Goal: Task Accomplishment & Management: Complete application form

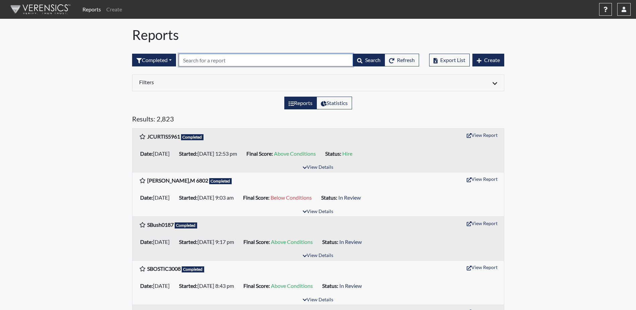
click at [193, 59] on input "text" at bounding box center [266, 60] width 174 height 13
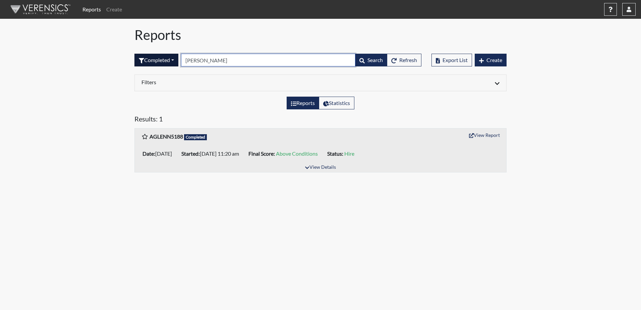
type input "[PERSON_NAME]"
click at [156, 60] on button "Completed" at bounding box center [156, 60] width 44 height 13
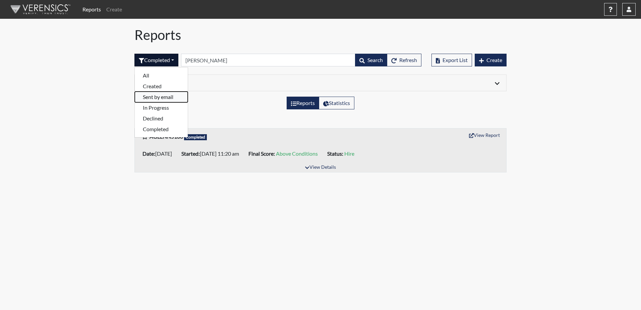
click at [159, 99] on button "Sent by email" at bounding box center [161, 97] width 53 height 11
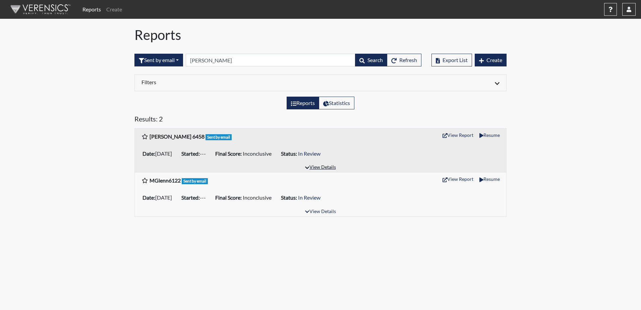
click at [325, 167] on button "View Details" at bounding box center [320, 167] width 37 height 9
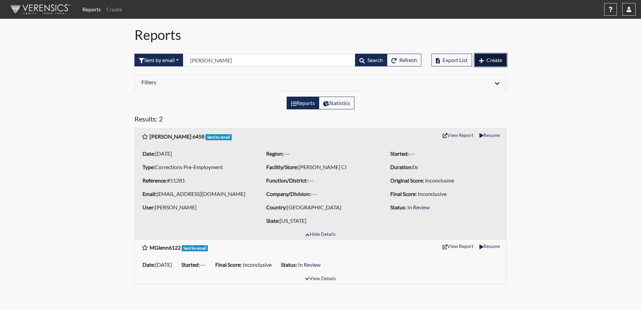
click at [493, 59] on span "Create" at bounding box center [494, 60] width 16 height 6
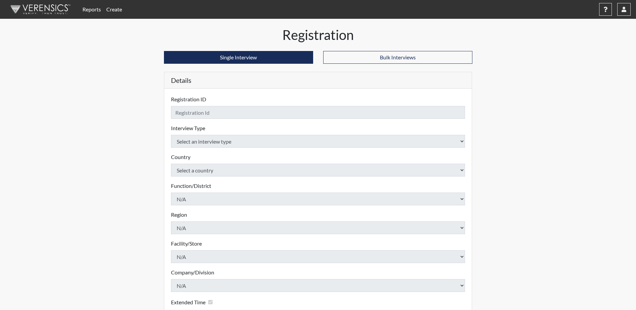
checkbox input "true"
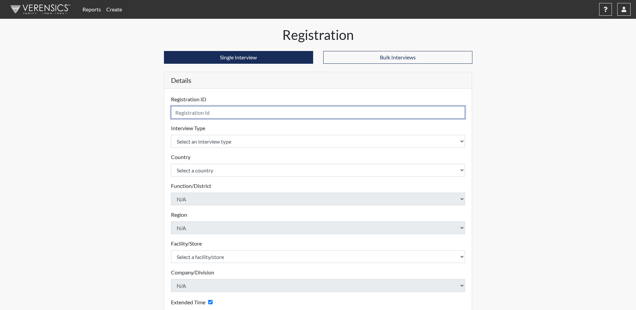
click at [264, 116] on input "text" at bounding box center [318, 112] width 294 height 13
type input "[PERSON_NAME] 6458"
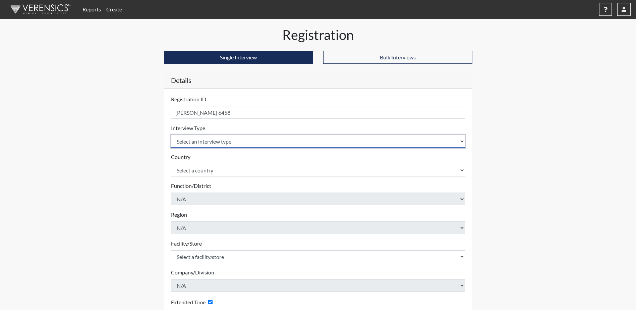
click at [277, 138] on select "Select an interview type Corrections Pre-Employment" at bounding box center [318, 141] width 294 height 13
select select "ff733e93-e1bf-11ea-9c9f-0eff0cf7eb8f"
click at [171, 135] on select "Select an interview type Corrections Pre-Employment" at bounding box center [318, 141] width 294 height 13
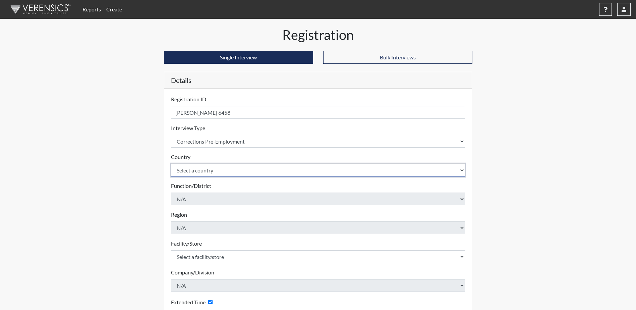
click at [260, 167] on select "Select a country [GEOGRAPHIC_DATA] [GEOGRAPHIC_DATA]" at bounding box center [318, 170] width 294 height 13
select select "united-states-of-[GEOGRAPHIC_DATA]"
click at [171, 164] on select "Select a country [GEOGRAPHIC_DATA] [GEOGRAPHIC_DATA]" at bounding box center [318, 170] width 294 height 13
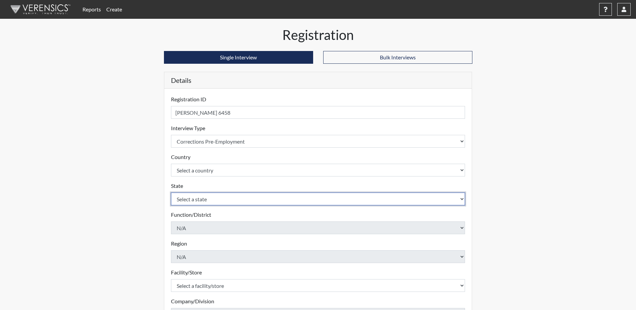
click at [251, 196] on select "Select a state [US_STATE] [US_STATE] [US_STATE] [US_STATE] [US_STATE] [US_STATE…" at bounding box center [318, 198] width 294 height 13
select select "SC"
click at [171, 192] on select "Select a state [US_STATE] [US_STATE] [US_STATE] [US_STATE] [US_STATE] [US_STATE…" at bounding box center [318, 198] width 294 height 13
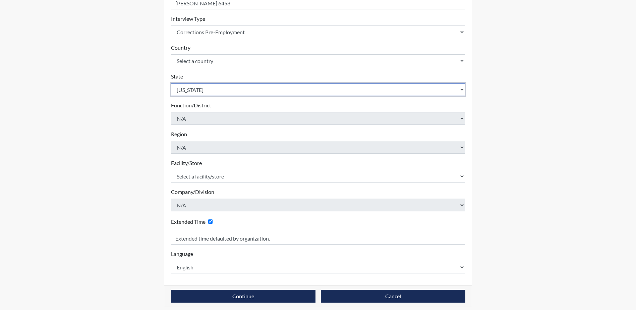
scroll to position [114, 0]
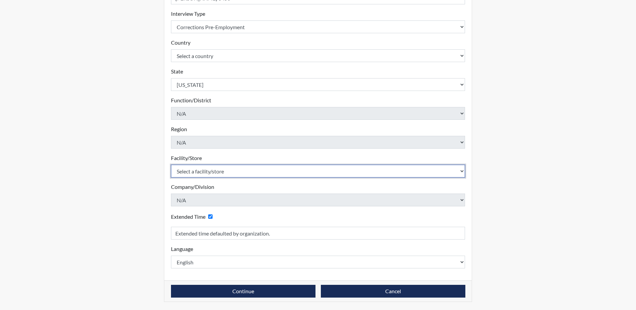
click at [220, 169] on select "Select a facility/store [GEOGRAPHIC_DATA] CI Broad River CI [PERSON_NAME] CI Di…" at bounding box center [318, 171] width 294 height 13
select select "61ab0ec9-3915-4257-bc03-7b4f61d7e4e7"
click at [171, 165] on select "Select a facility/store [GEOGRAPHIC_DATA] CI Broad River CI [PERSON_NAME] CI Di…" at bounding box center [318, 171] width 294 height 13
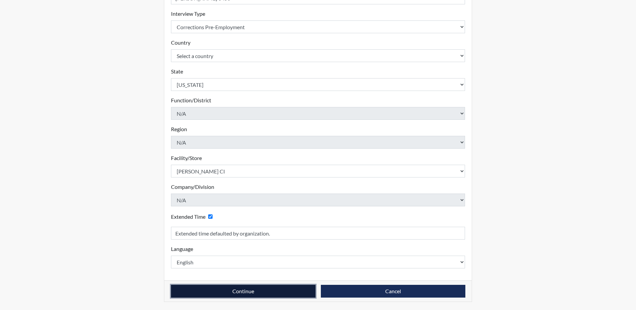
click at [257, 290] on button "Continue" at bounding box center [243, 291] width 144 height 13
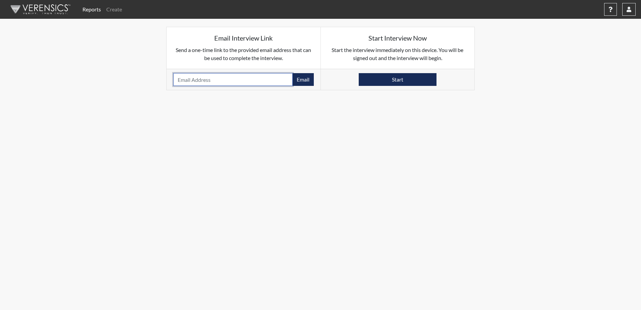
click at [201, 79] on input "email" at bounding box center [232, 79] width 119 height 13
type input "[EMAIL_ADDRESS][DOMAIN_NAME]"
click at [301, 81] on button "Email" at bounding box center [302, 79] width 21 height 13
